Goal: Information Seeking & Learning: Check status

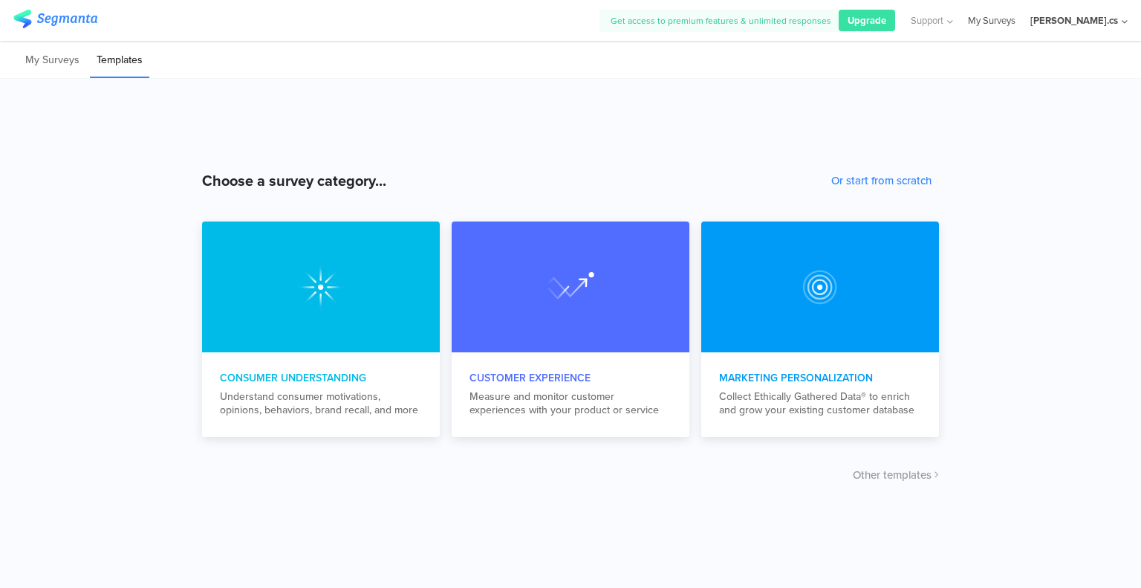
click at [1015, 17] on link "My Surveys" at bounding box center [992, 20] width 48 height 41
click at [60, 66] on li "My Surveys" at bounding box center [53, 60] width 68 height 35
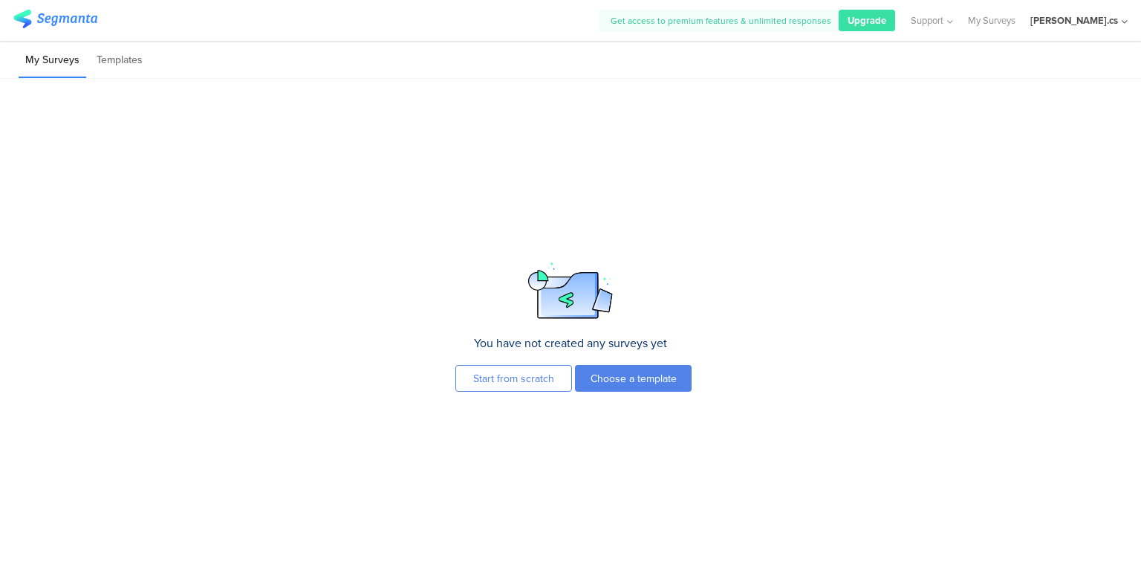
click at [60, 65] on li "My Surveys" at bounding box center [53, 60] width 68 height 35
click at [1123, 17] on icon at bounding box center [1125, 21] width 6 height 11
click at [1015, 21] on link "My Surveys" at bounding box center [992, 20] width 48 height 41
click at [56, 10] on img at bounding box center [55, 19] width 84 height 19
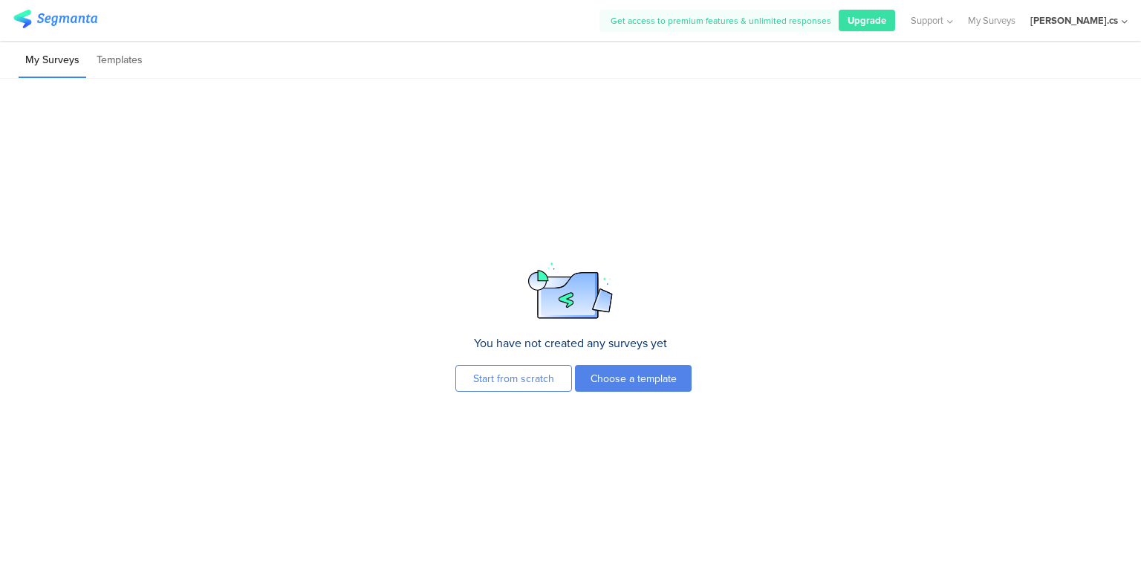
click at [39, 14] on img at bounding box center [55, 19] width 84 height 19
click at [117, 59] on li "Templates" at bounding box center [119, 60] width 59 height 35
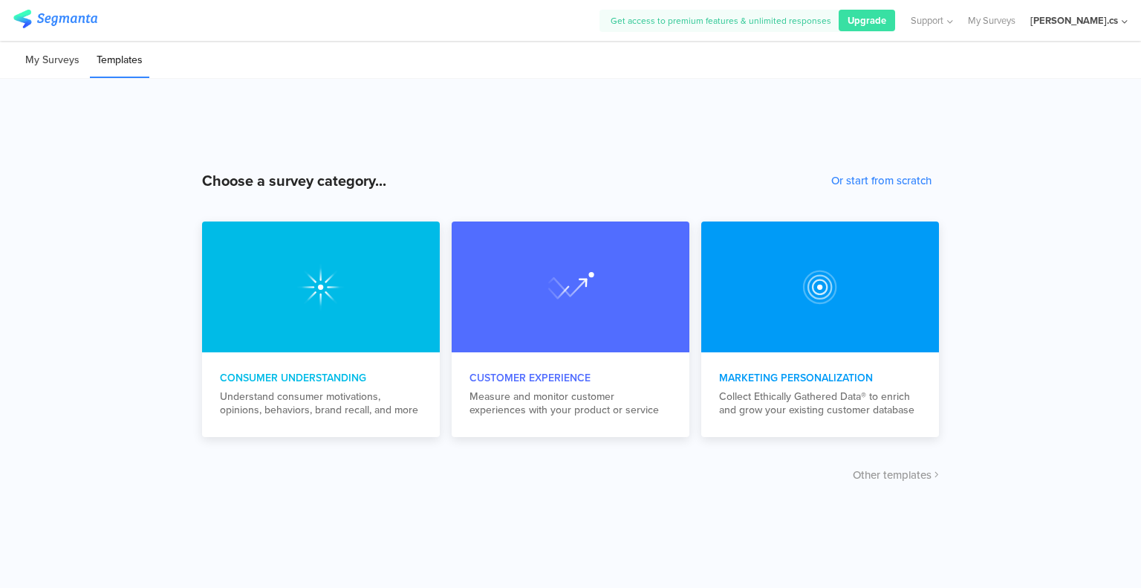
click at [56, 59] on li "My Surveys" at bounding box center [53, 60] width 68 height 35
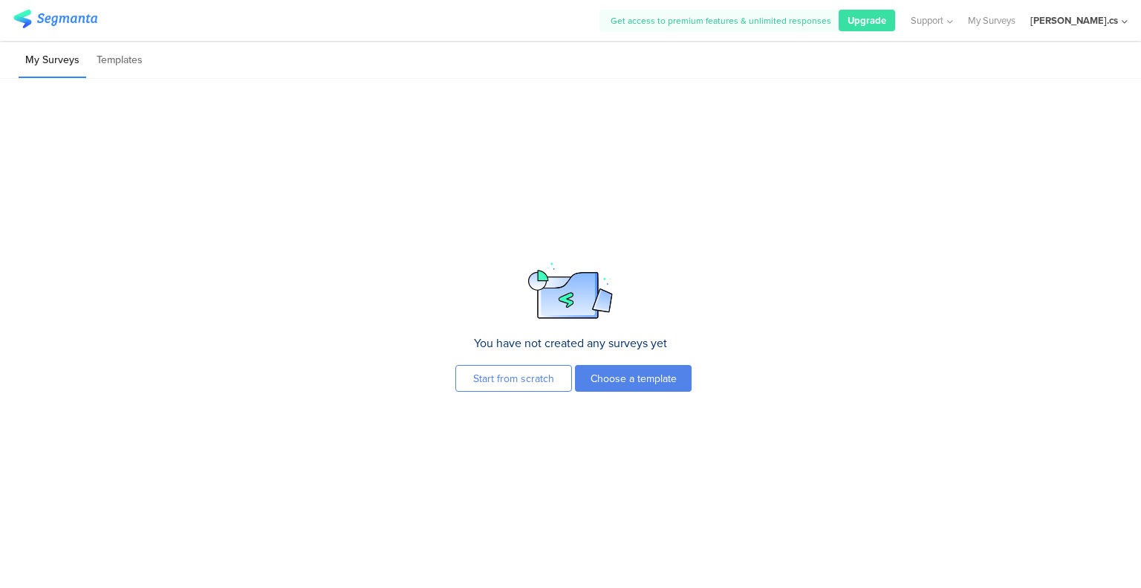
click at [1096, 25] on div "[PERSON_NAME].cs" at bounding box center [1074, 20] width 88 height 14
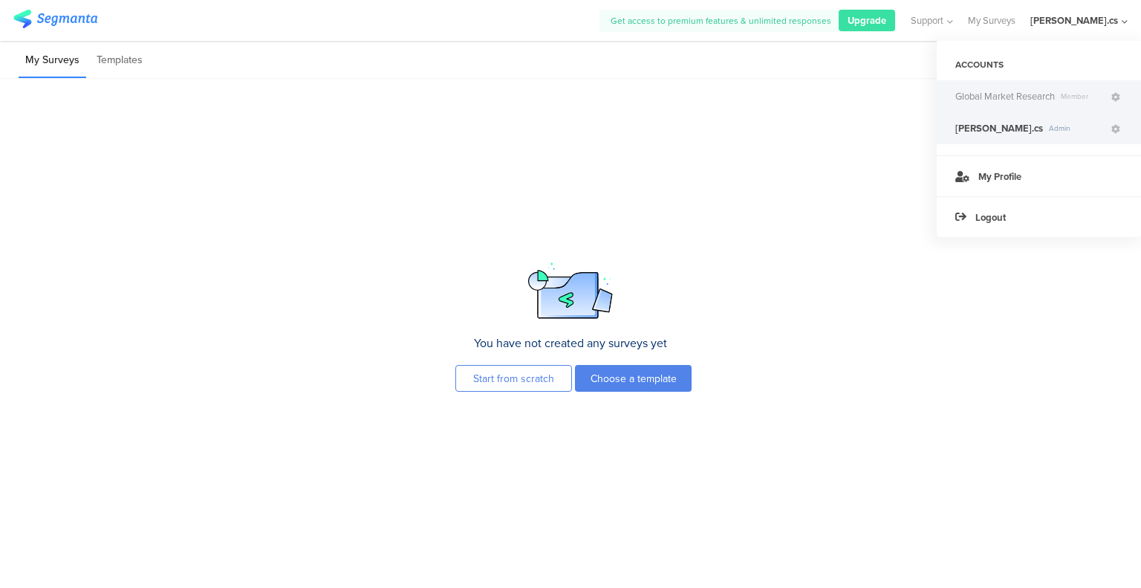
click at [972, 97] on span "Global Market Research" at bounding box center [1005, 96] width 100 height 14
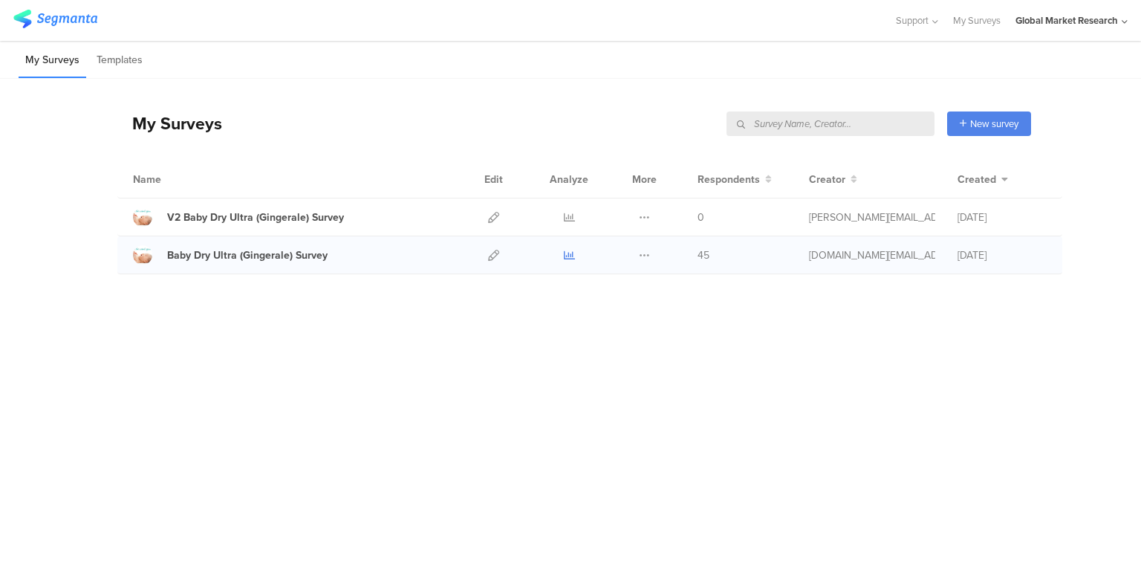
click at [566, 255] on icon at bounding box center [569, 255] width 11 height 11
